Goal: Task Accomplishment & Management: Manage account settings

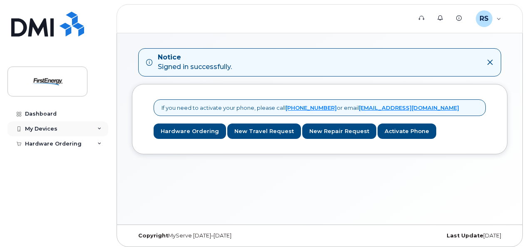
click at [62, 124] on div "My Devices" at bounding box center [57, 129] width 101 height 15
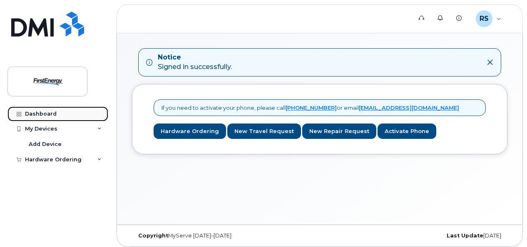
click at [52, 112] on div "Dashboard" at bounding box center [41, 114] width 32 height 7
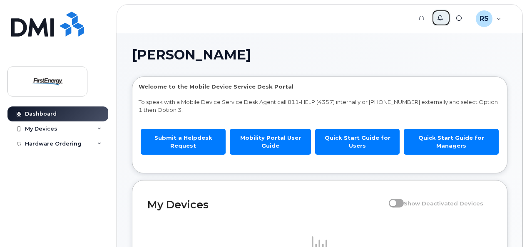
click at [439, 12] on link "Alerts" at bounding box center [441, 18] width 19 height 17
click at [440, 23] on link "Alerts" at bounding box center [441, 18] width 19 height 17
click at [459, 19] on icon at bounding box center [458, 17] width 5 height 5
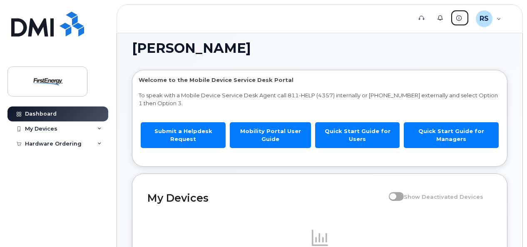
scroll to position [7, 0]
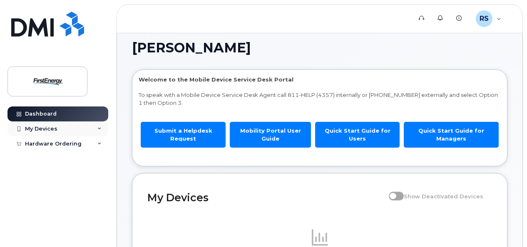
click at [101, 130] on icon at bounding box center [99, 129] width 4 height 4
click at [52, 126] on div "My Devices" at bounding box center [41, 129] width 32 height 7
click at [52, 161] on div "Hardware Ordering" at bounding box center [53, 160] width 57 height 7
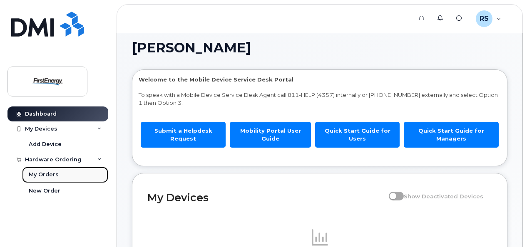
click at [49, 177] on div "My Orders" at bounding box center [44, 174] width 30 height 7
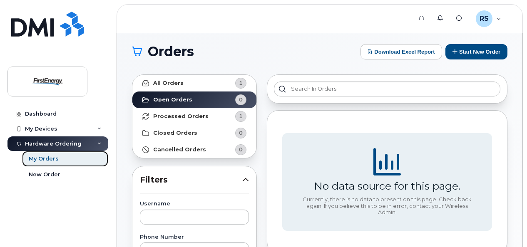
scroll to position [3, 0]
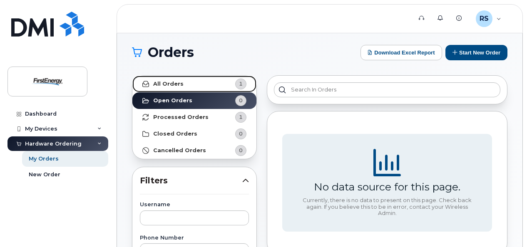
click at [185, 82] on link "All Orders 1" at bounding box center [194, 84] width 124 height 17
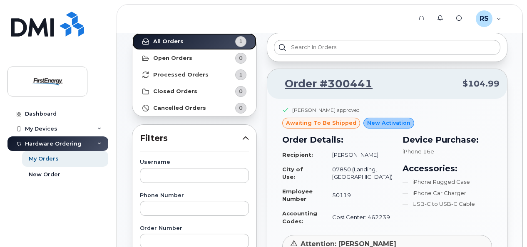
scroll to position [0, 0]
